Goal: Find specific page/section: Find specific page/section

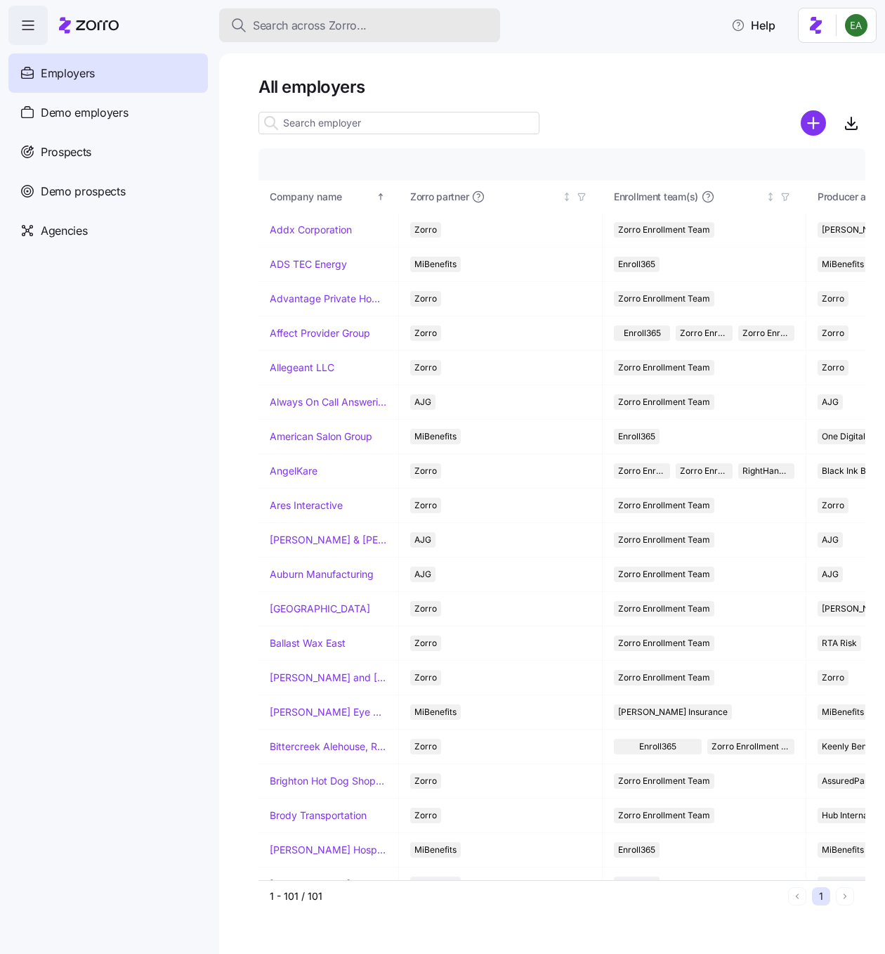
click at [301, 28] on span "Search across Zorro..." at bounding box center [310, 26] width 114 height 18
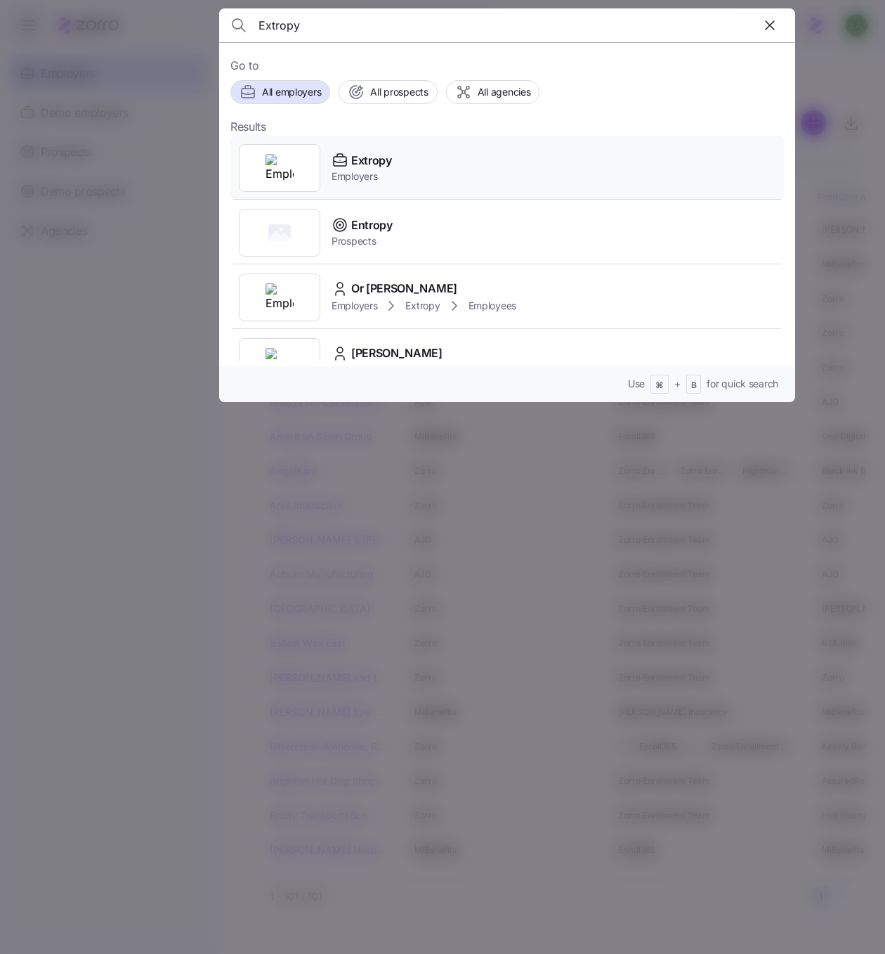
type input "Extropy"
click at [365, 152] on span "Extropy" at bounding box center [371, 161] width 41 height 18
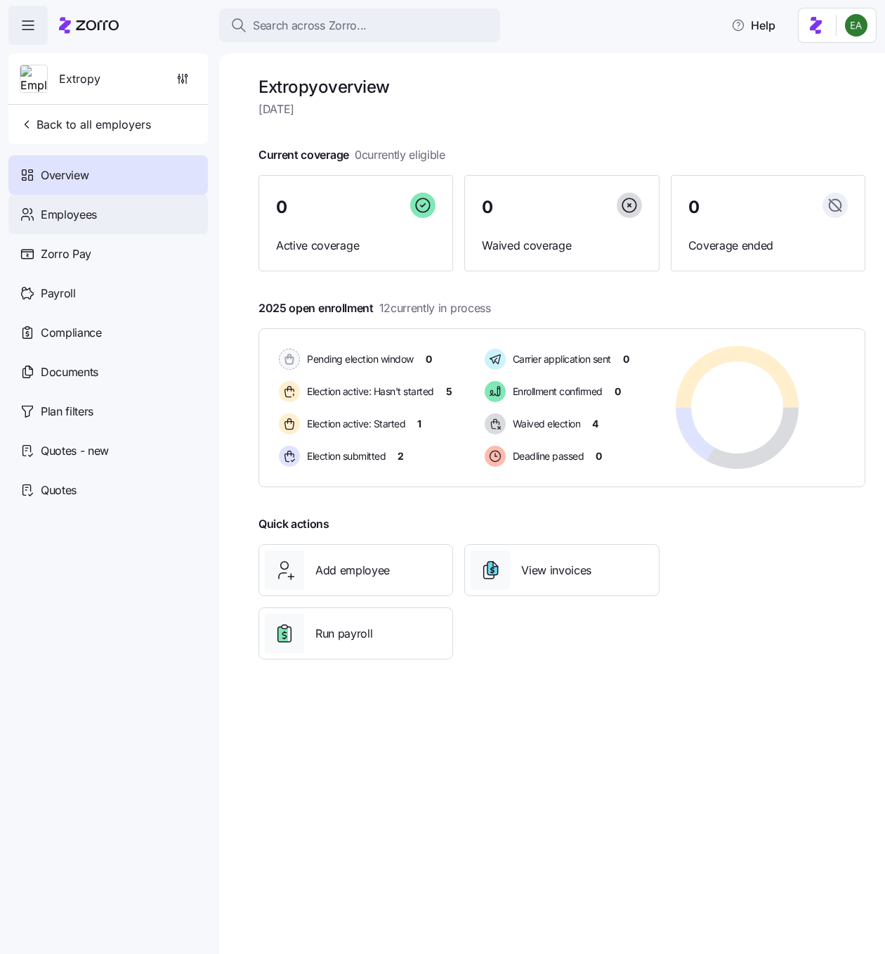
click at [111, 204] on div "Employees" at bounding box center [108, 214] width 200 height 39
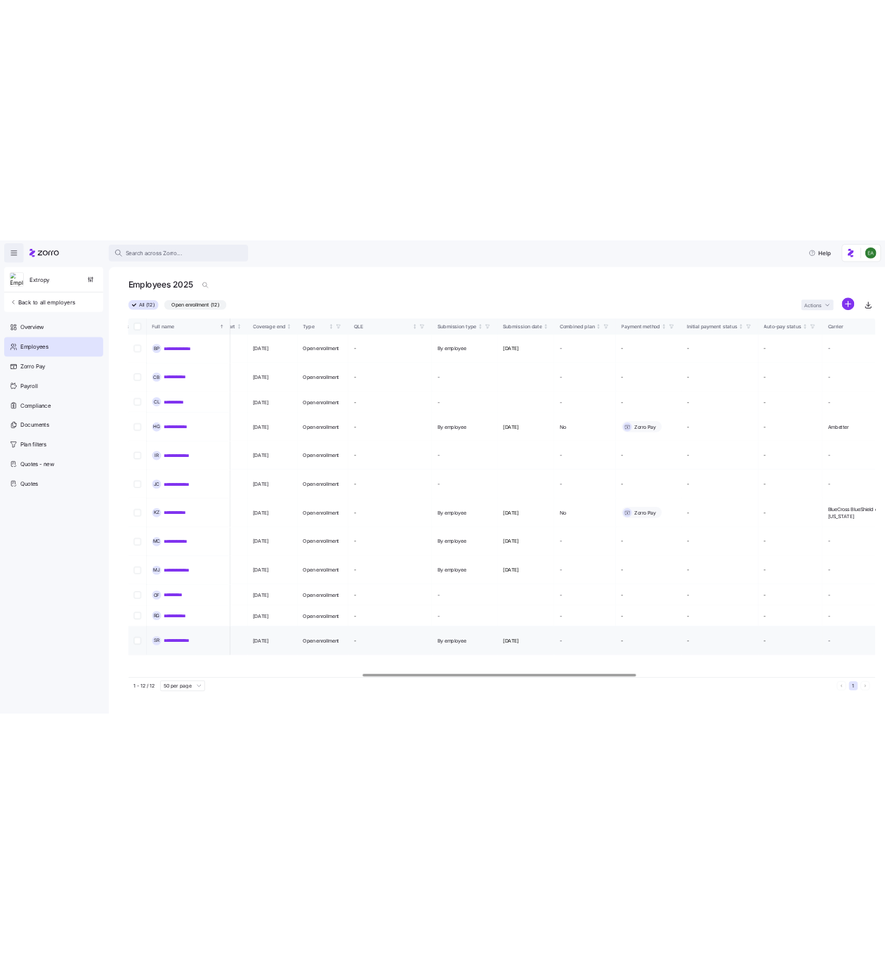
scroll to position [0, 1292]
